Goal: Find specific page/section

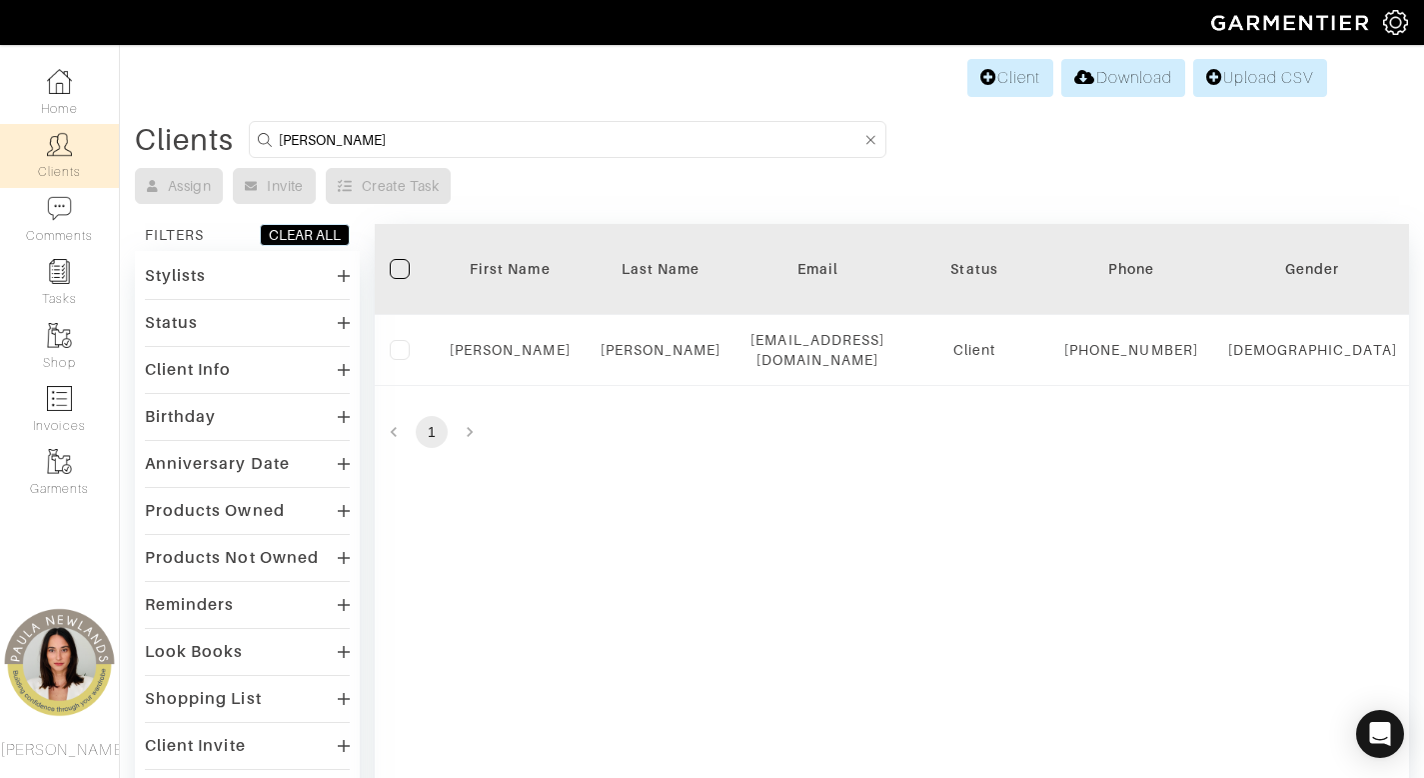
click at [355, 142] on input "[PERSON_NAME]" at bounding box center [570, 139] width 583 height 25
type input "catalina"
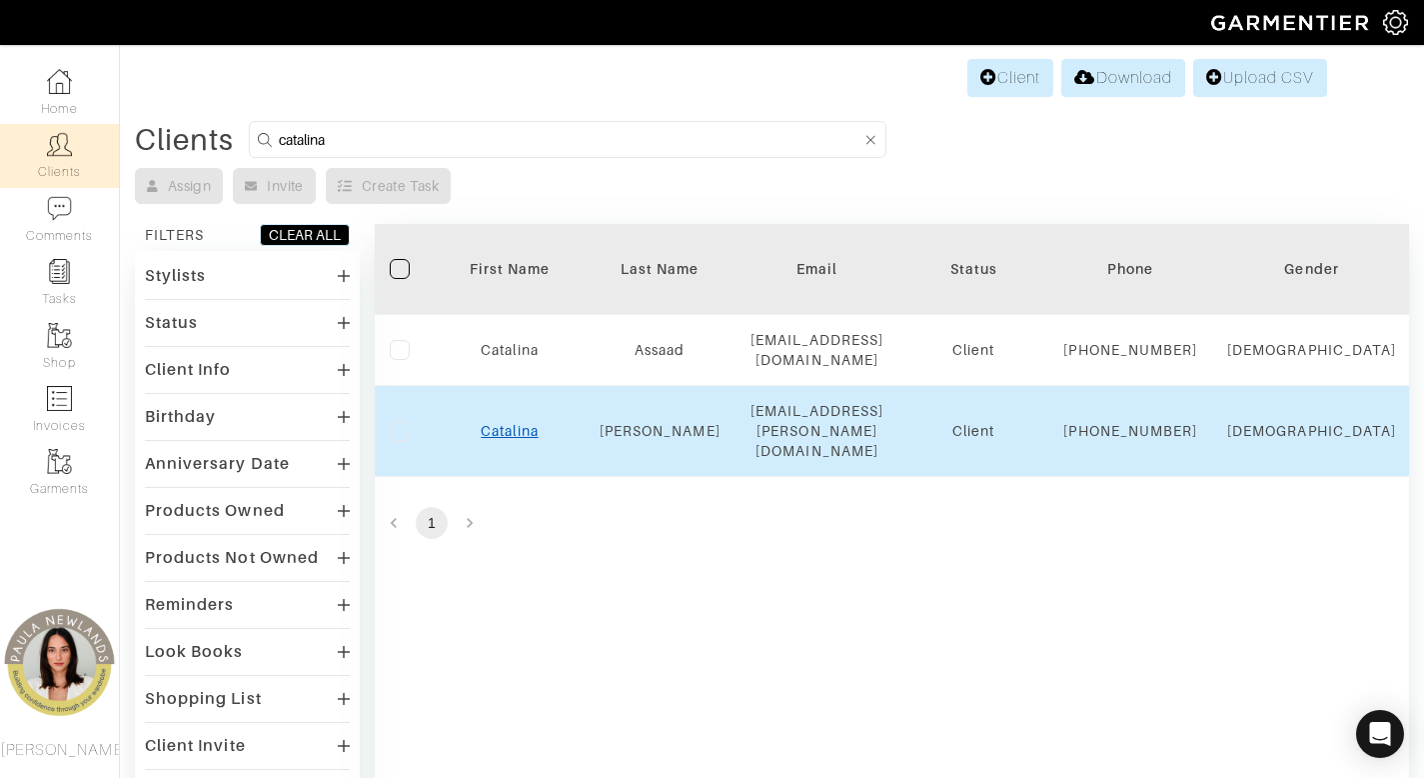
click at [515, 439] on link "Catalina" at bounding box center [509, 431] width 57 height 16
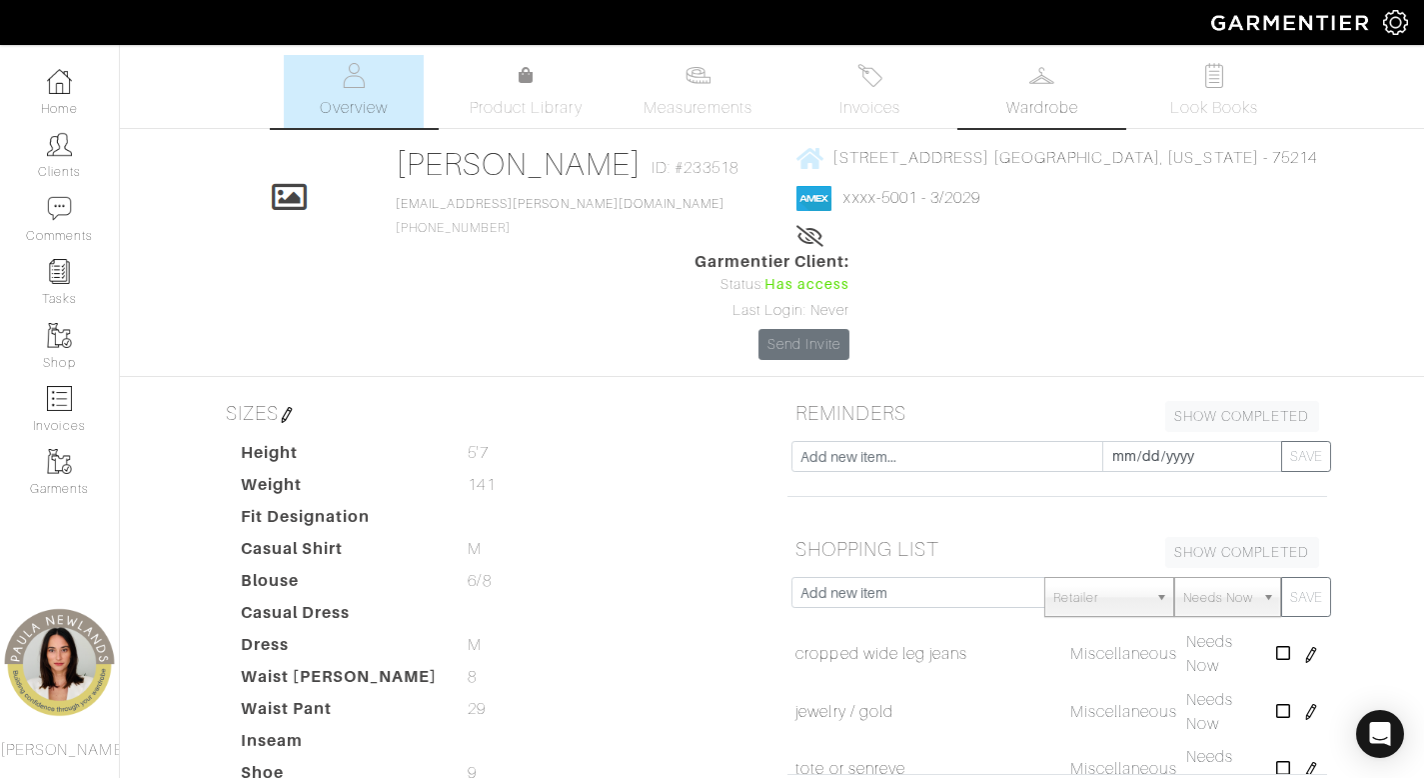
click at [1016, 91] on link "Wardrobe" at bounding box center [1043, 91] width 140 height 73
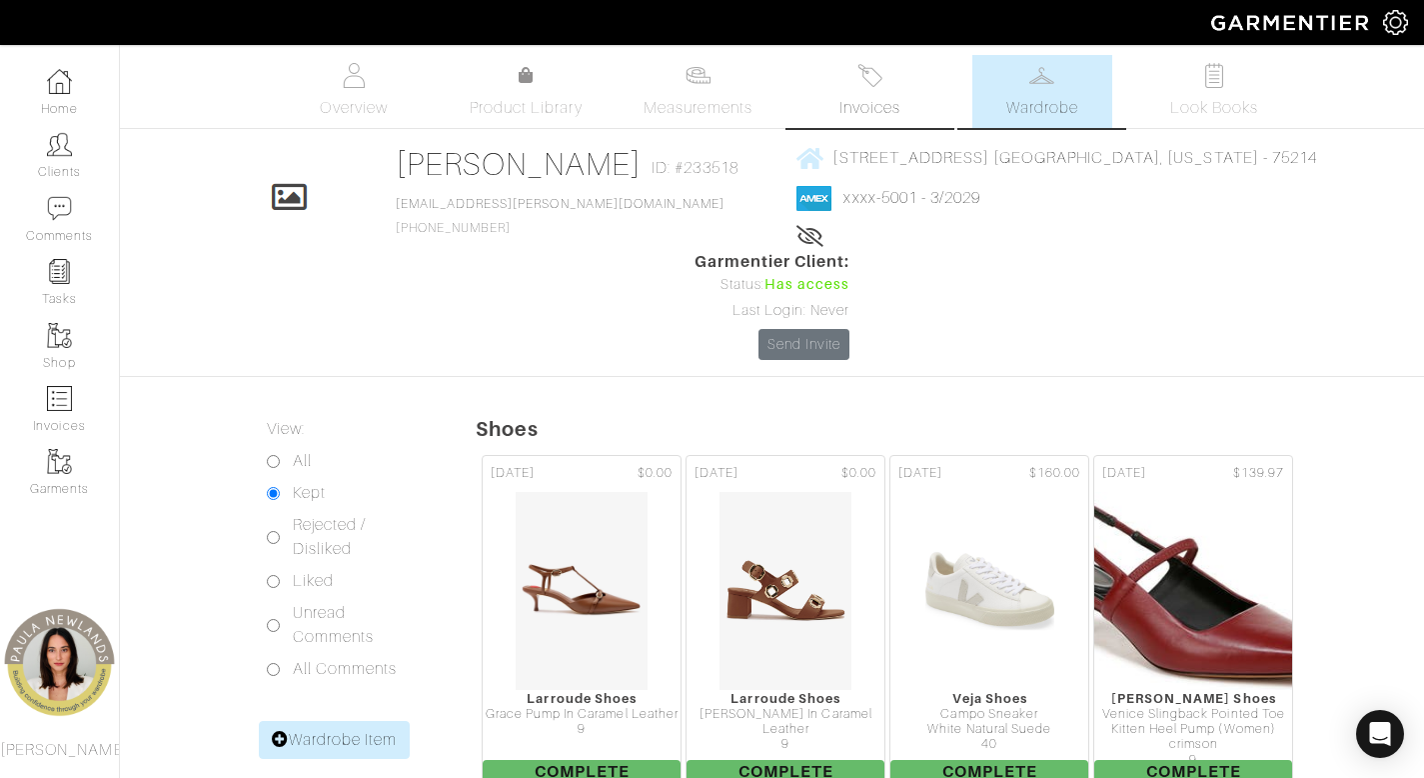
click at [875, 80] on img at bounding box center [870, 75] width 25 height 25
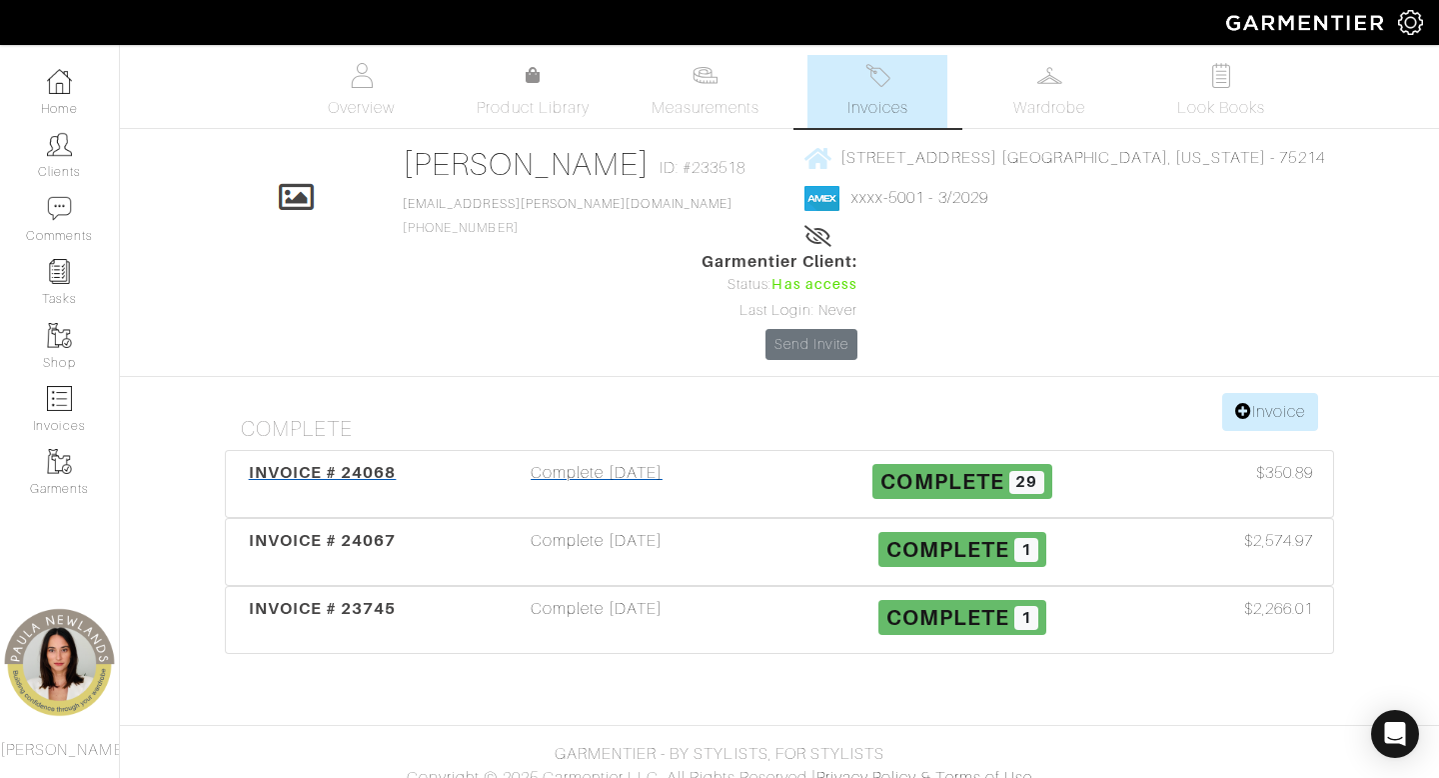
click at [605, 461] on div "Complete [DATE]" at bounding box center [597, 484] width 366 height 46
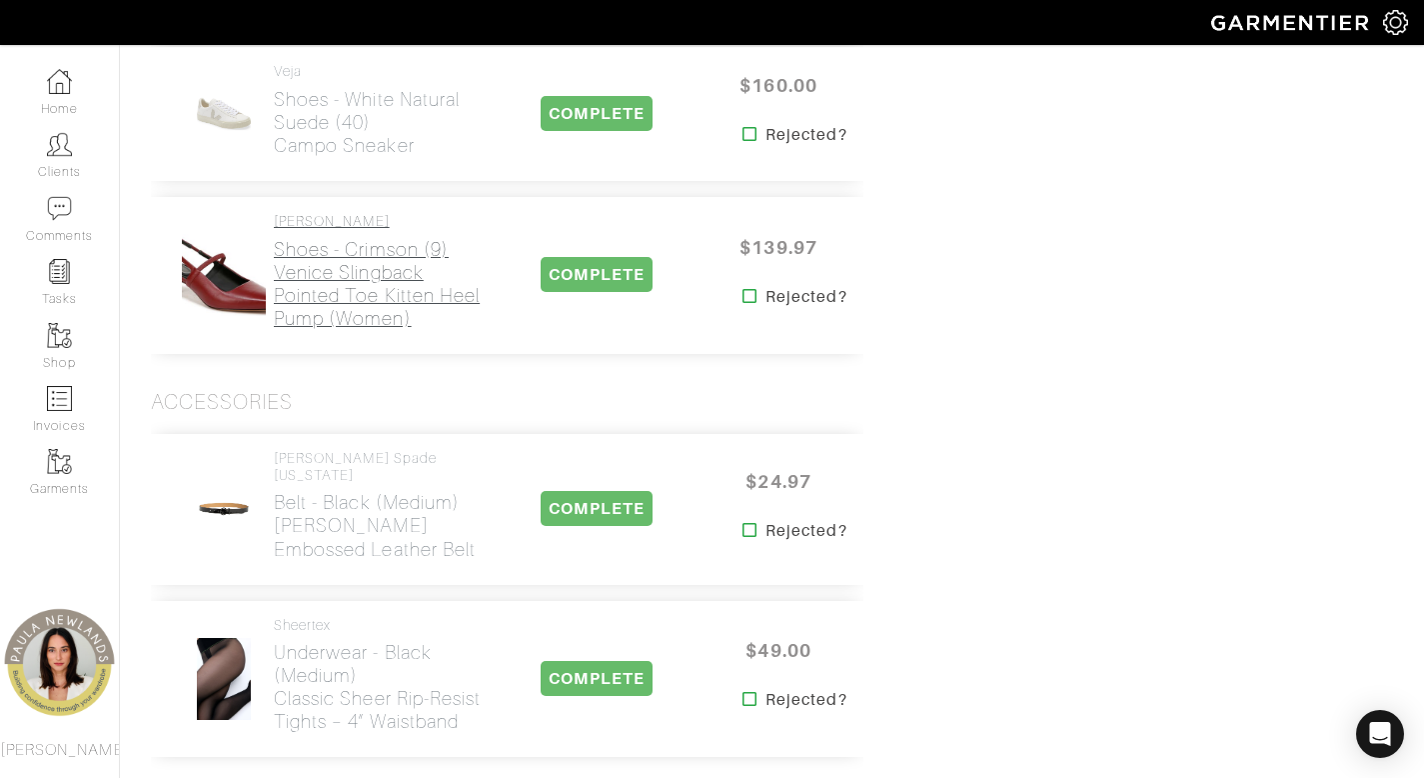
scroll to position [4581, 0]
